Goal: Navigation & Orientation: Understand site structure

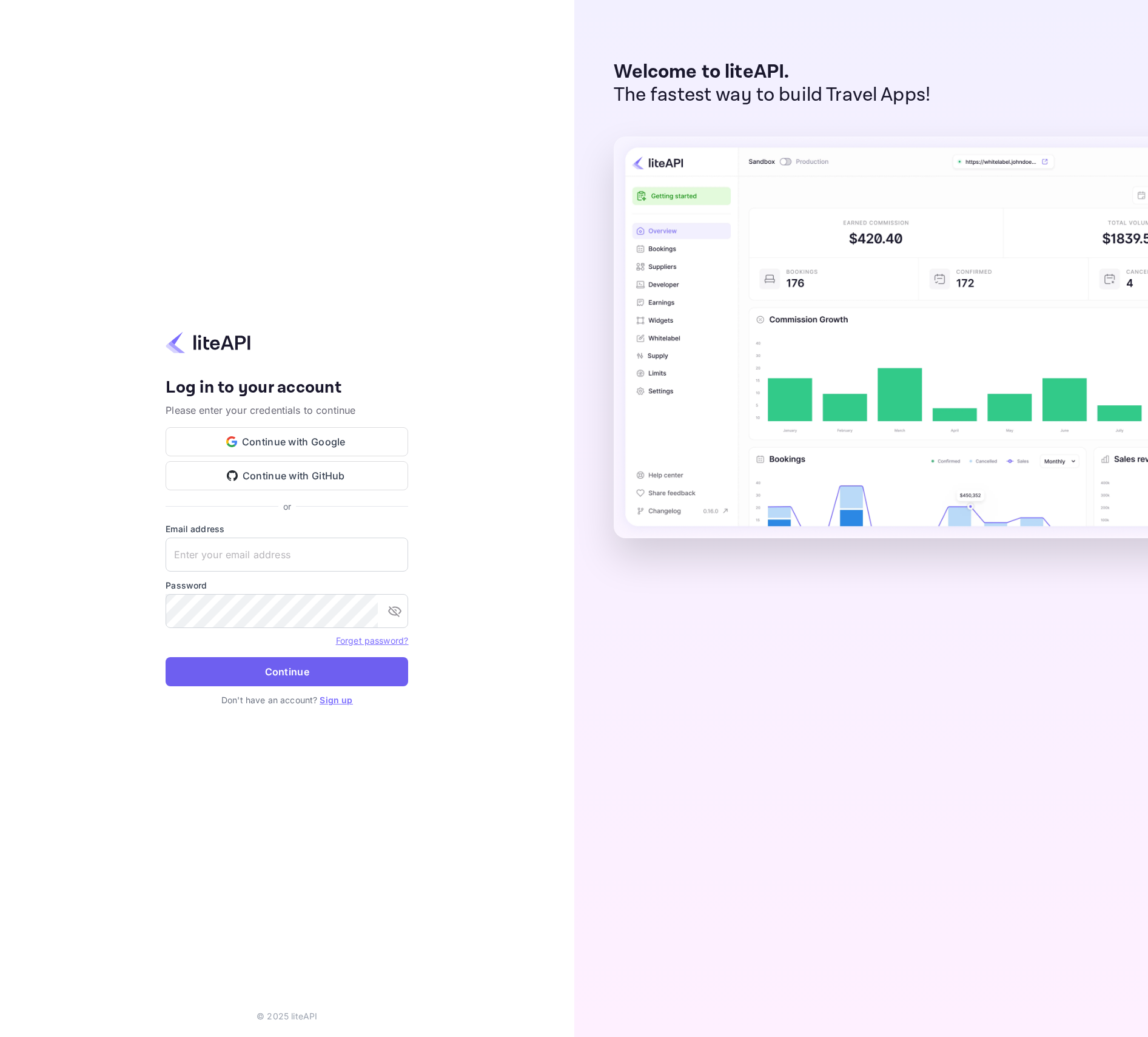
type input "[PERSON_NAME][EMAIL_ADDRESS][DOMAIN_NAME]"
click at [325, 679] on button "Continue" at bounding box center [287, 671] width 243 height 29
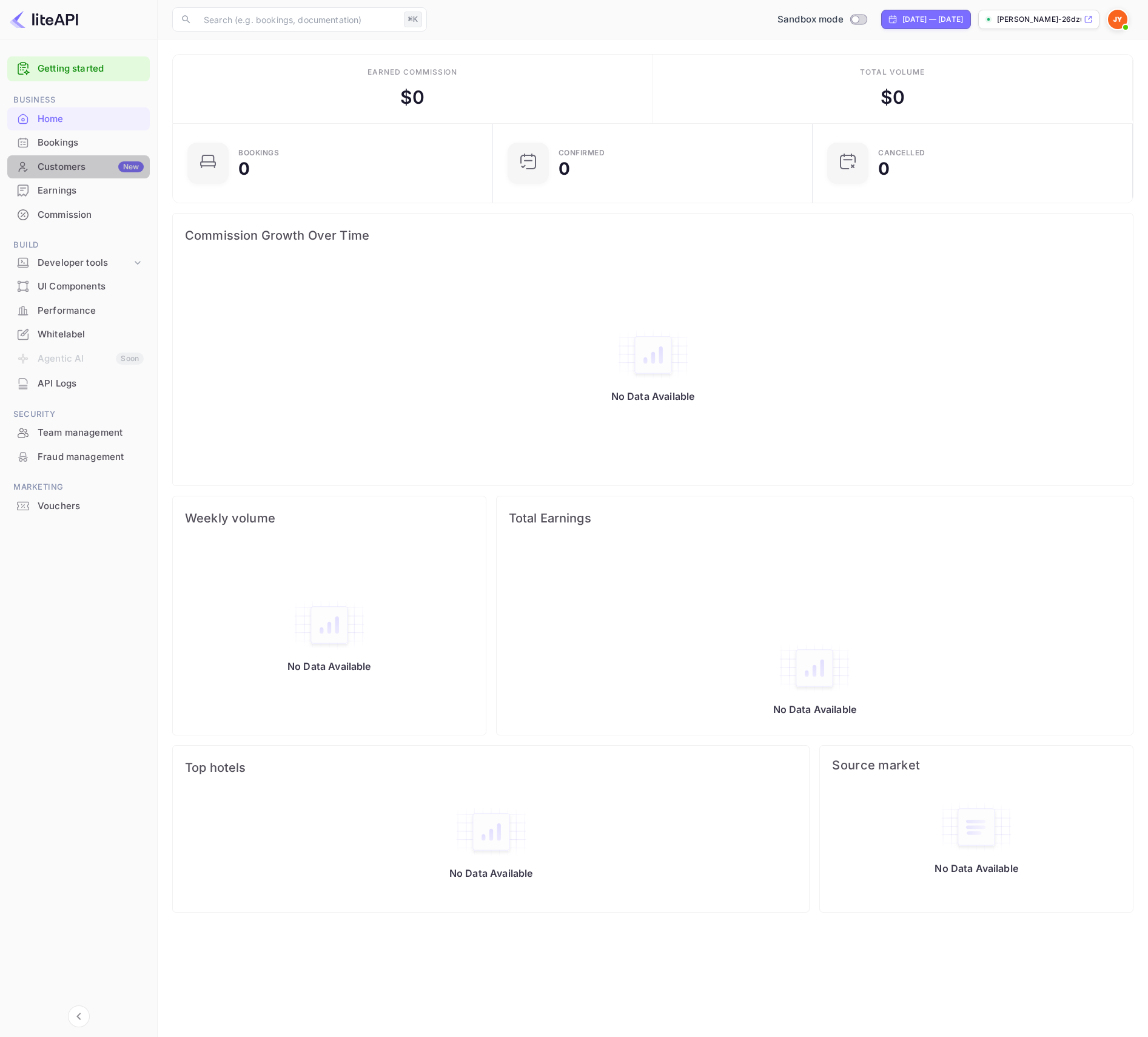
click at [66, 169] on div "Customers New" at bounding box center [91, 167] width 106 height 14
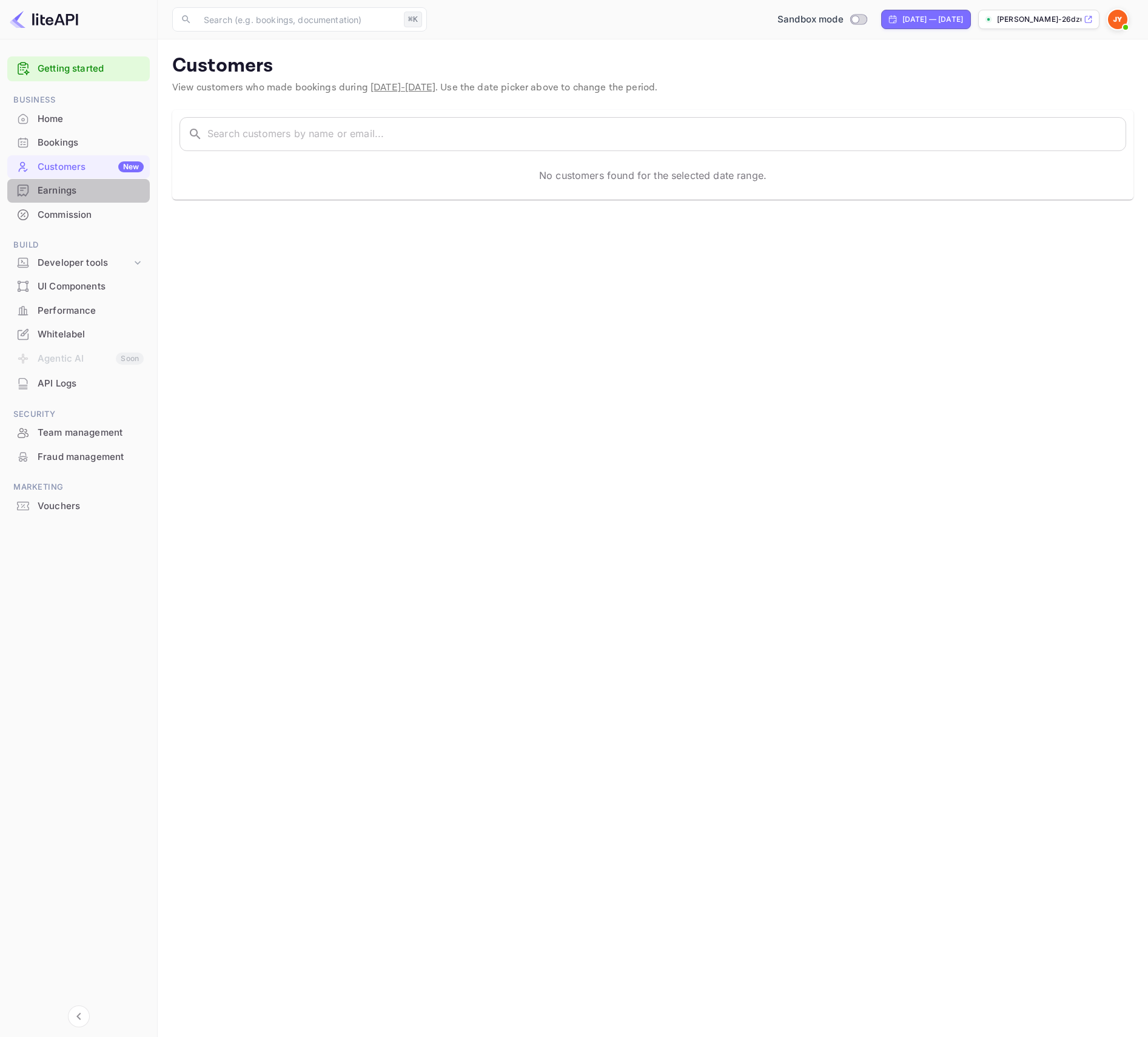
click at [64, 200] on div "Earnings" at bounding box center [78, 191] width 143 height 24
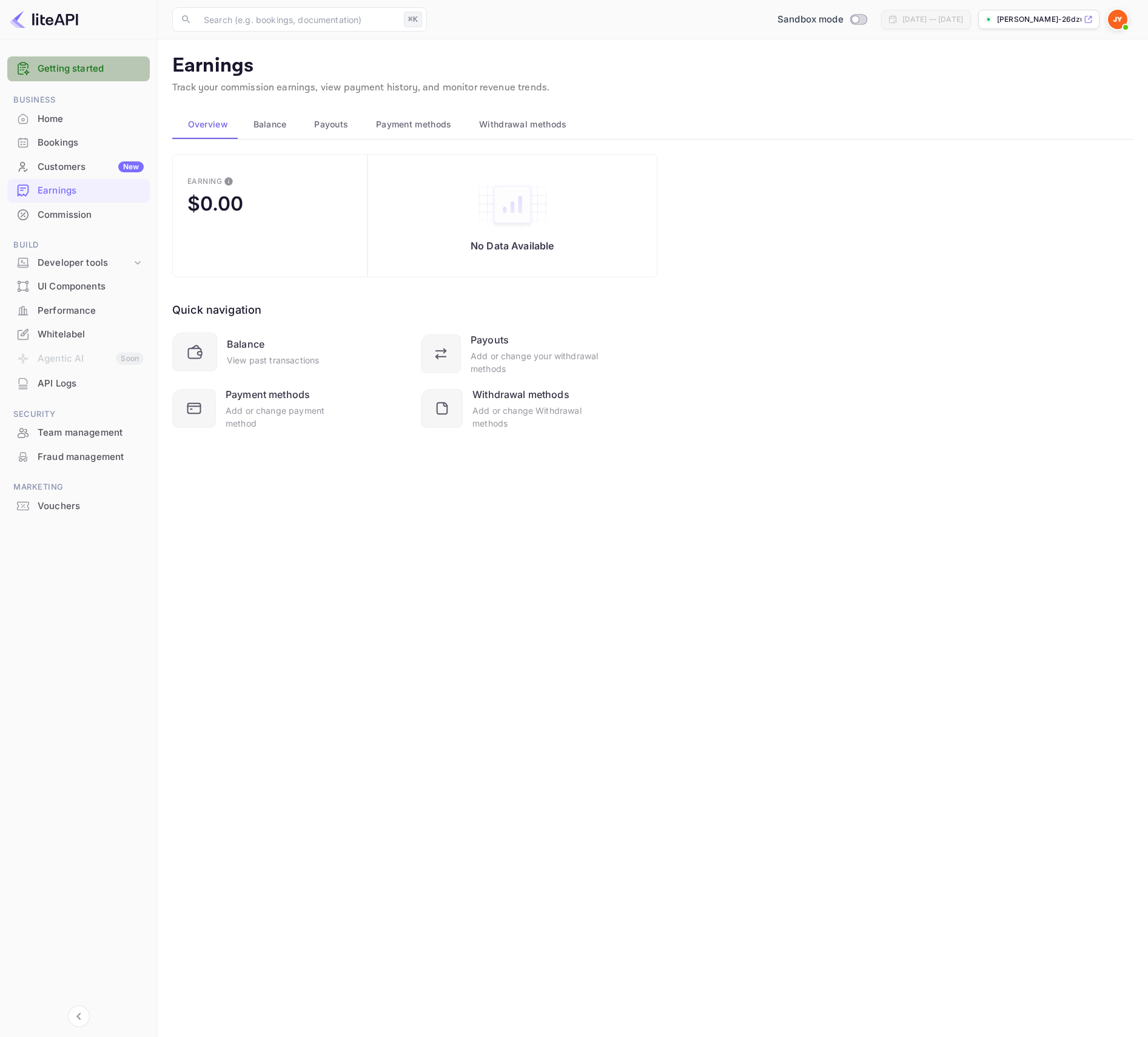
click at [66, 67] on link "Getting started" at bounding box center [91, 69] width 106 height 14
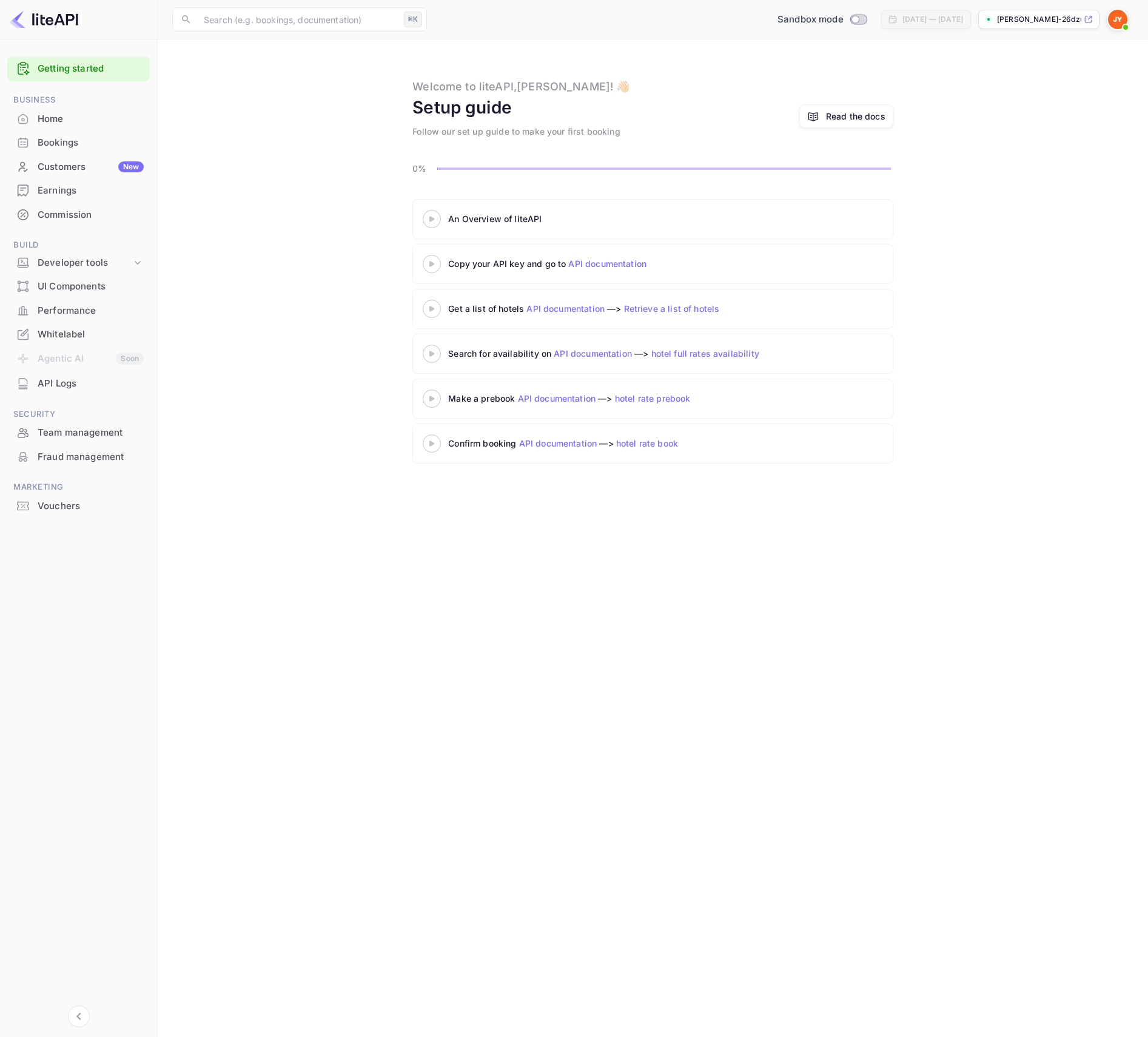
click at [598, 233] on div "An Overview of liteAPI" at bounding box center [652, 219] width 481 height 40
click at [500, 223] on div "An Overview of liteAPI" at bounding box center [600, 218] width 304 height 13
click at [495, 214] on div "An Overview of liteAPI" at bounding box center [600, 218] width 304 height 13
click at [26, 21] on img at bounding box center [44, 19] width 69 height 19
click at [15, 19] on img at bounding box center [44, 19] width 69 height 19
